Goal: Information Seeking & Learning: Learn about a topic

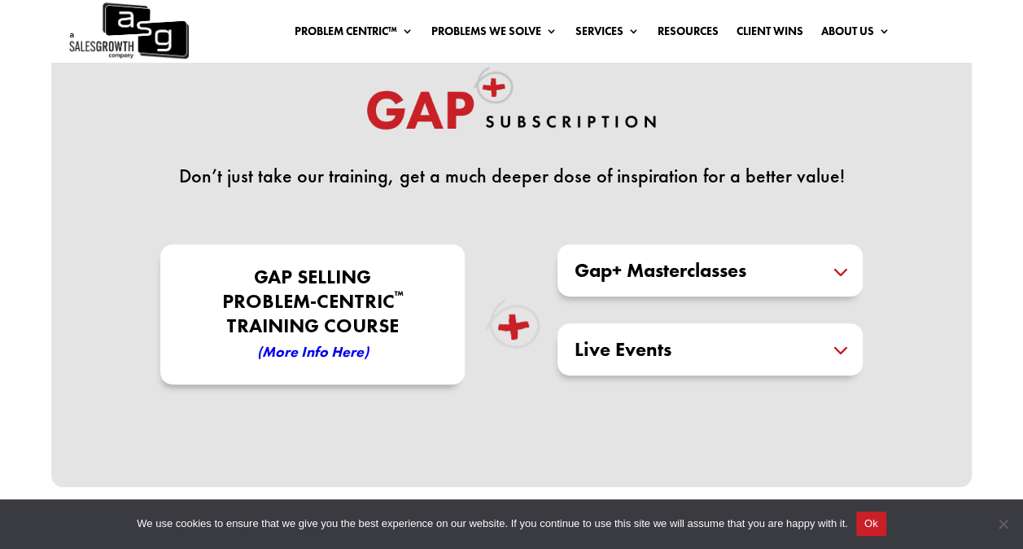
scroll to position [358, 0]
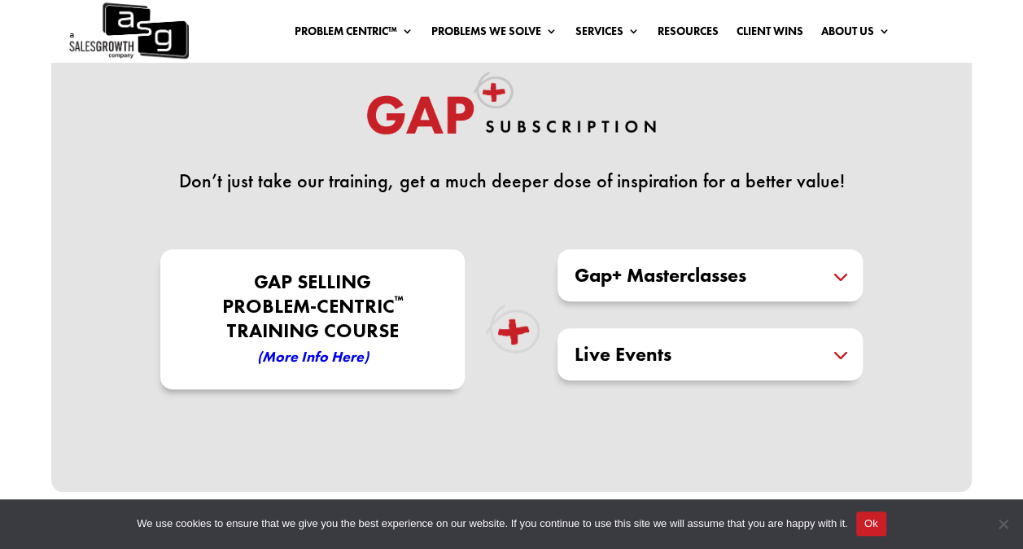
click at [838, 271] on h5 "Gap+ Masterclasses" at bounding box center [710, 275] width 273 height 20
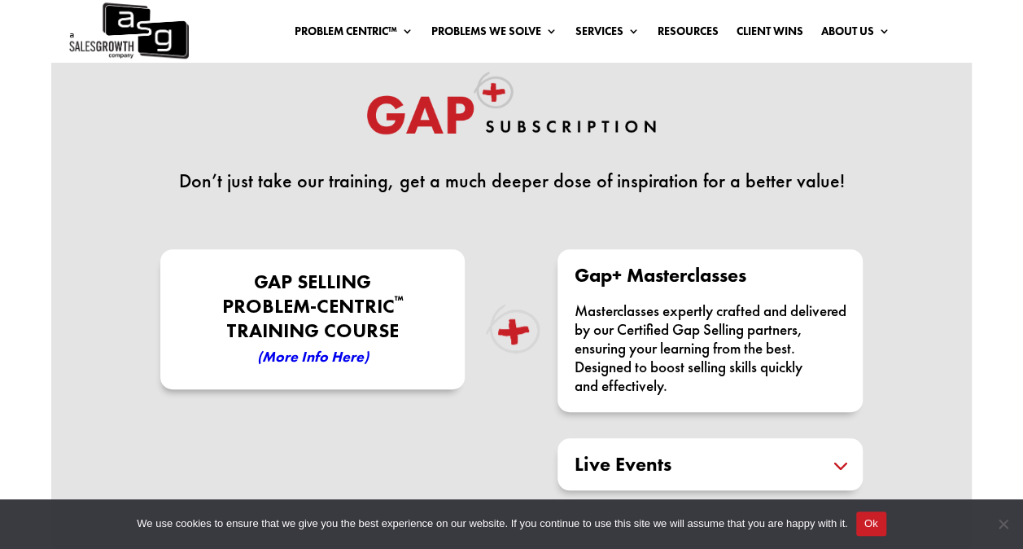
click at [723, 372] on p "Masterclasses expertly crafted and delivered by our Certified Gap Selling partn…" at bounding box center [710, 348] width 273 height 94
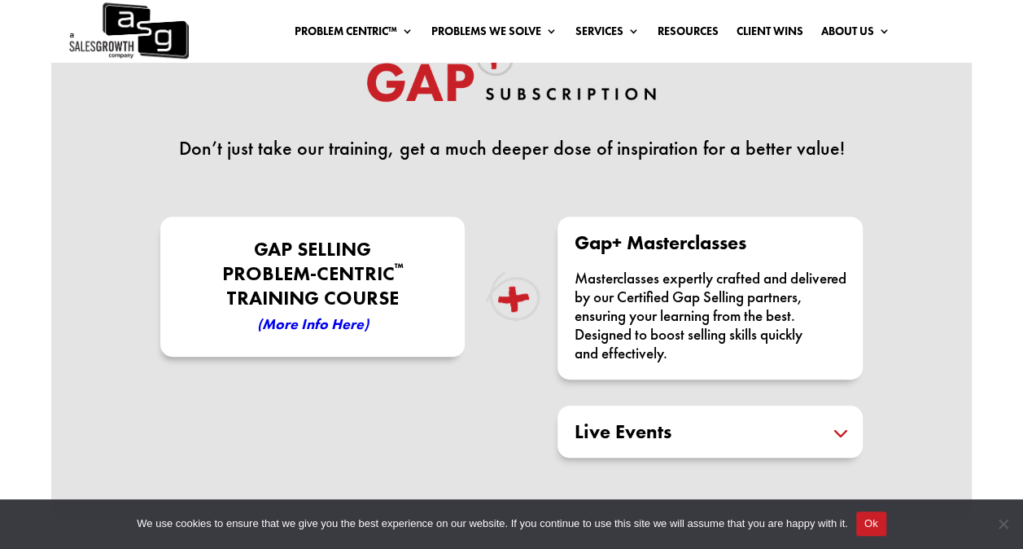
click at [340, 321] on em "(More Info here)" at bounding box center [312, 323] width 111 height 19
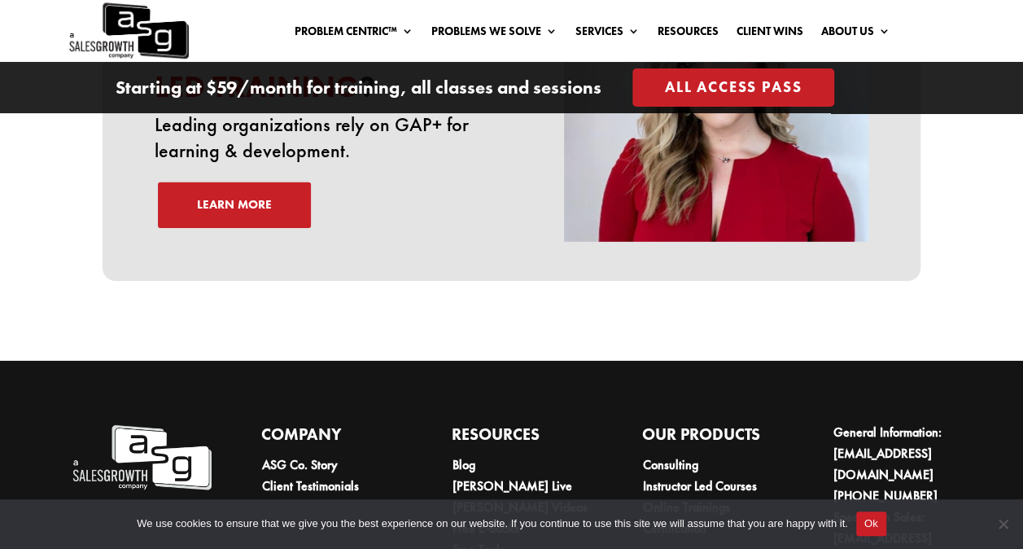
scroll to position [5623, 0]
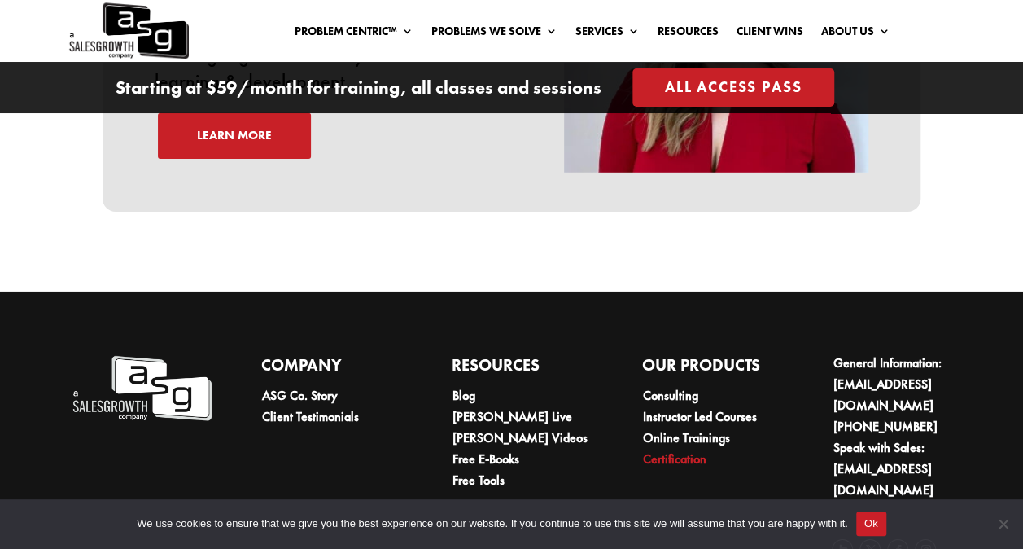
click at [697, 450] on link "Certification" at bounding box center [673, 458] width 63 height 17
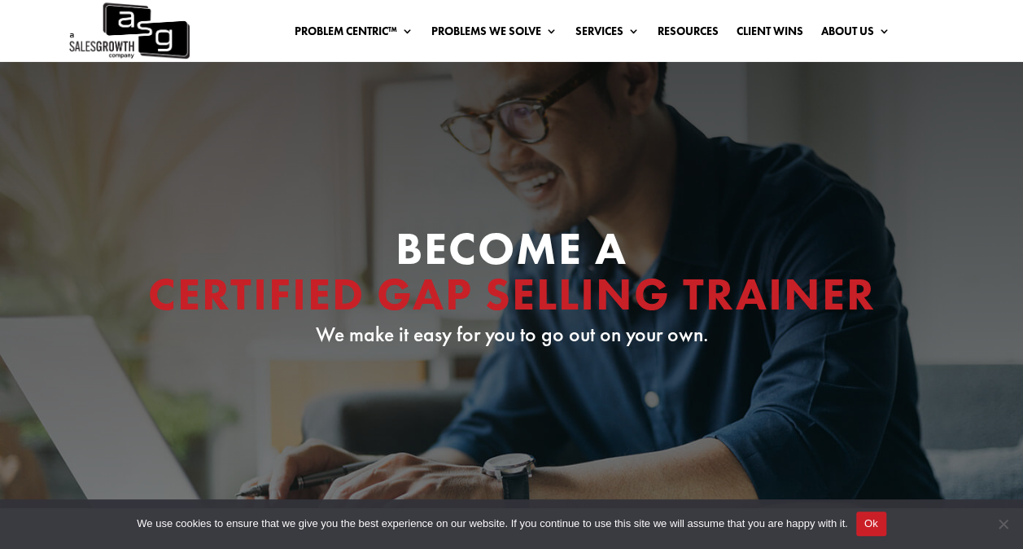
click at [726, 348] on div "Become A Certified Gap Selling Trainer We make it easy for you to go out on you…" at bounding box center [512, 285] width 819 height 160
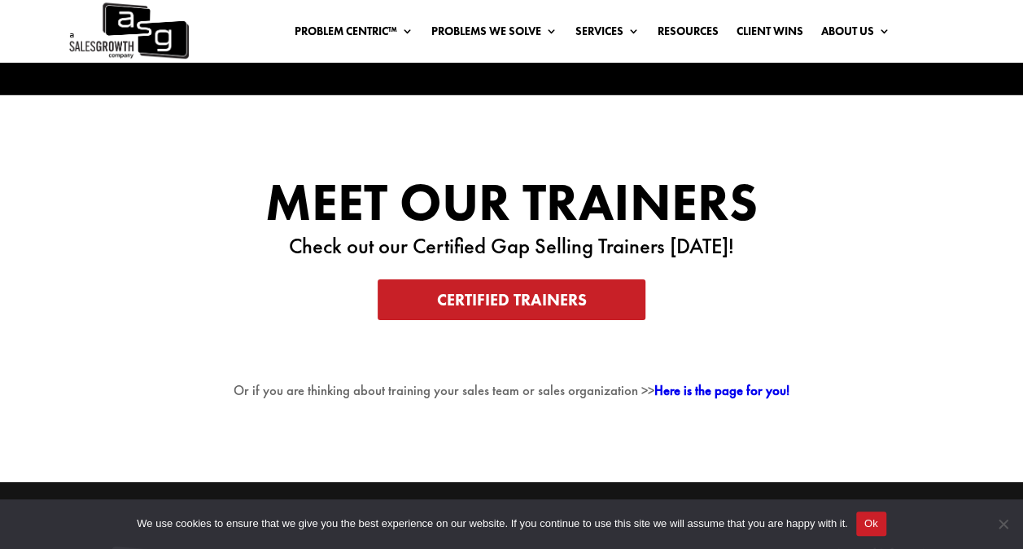
scroll to position [2702, 0]
